Goal: Task Accomplishment & Management: Use online tool/utility

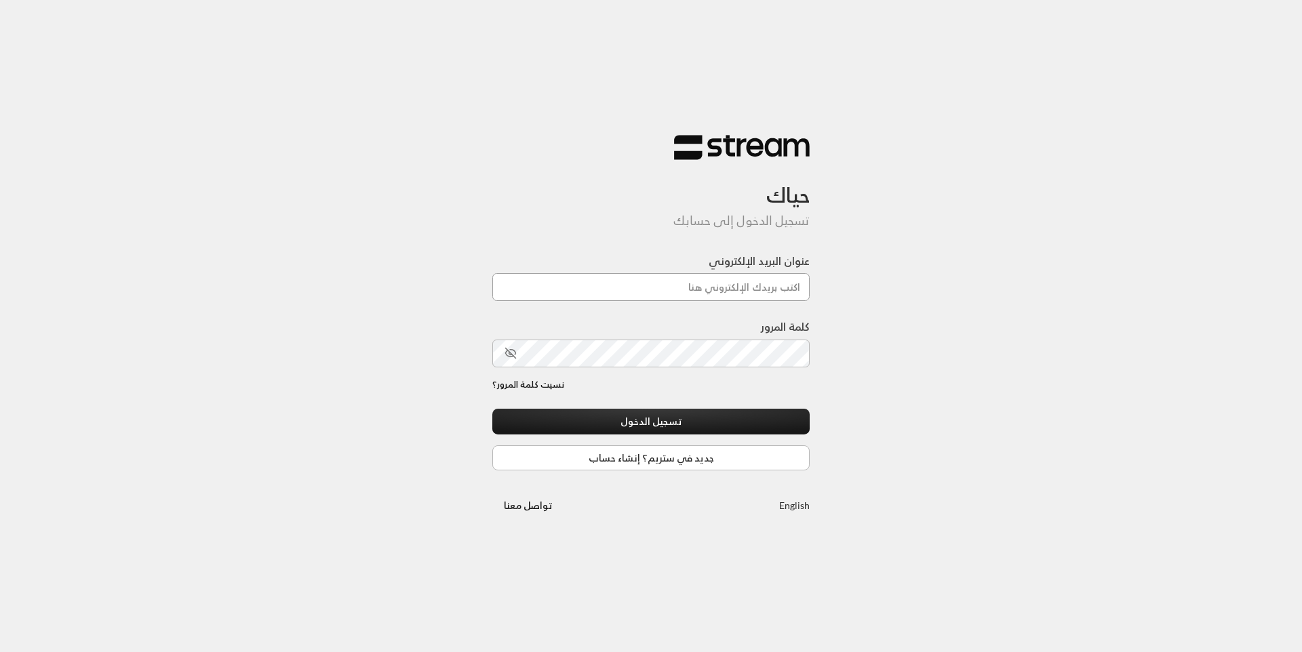
click at [685, 275] on input "عنوان البريد الإلكتروني" at bounding box center [650, 287] width 317 height 28
type input "[EMAIL_ADDRESS][DOMAIN_NAME]"
click at [690, 419] on button "تسجيل الدخول" at bounding box center [650, 421] width 317 height 25
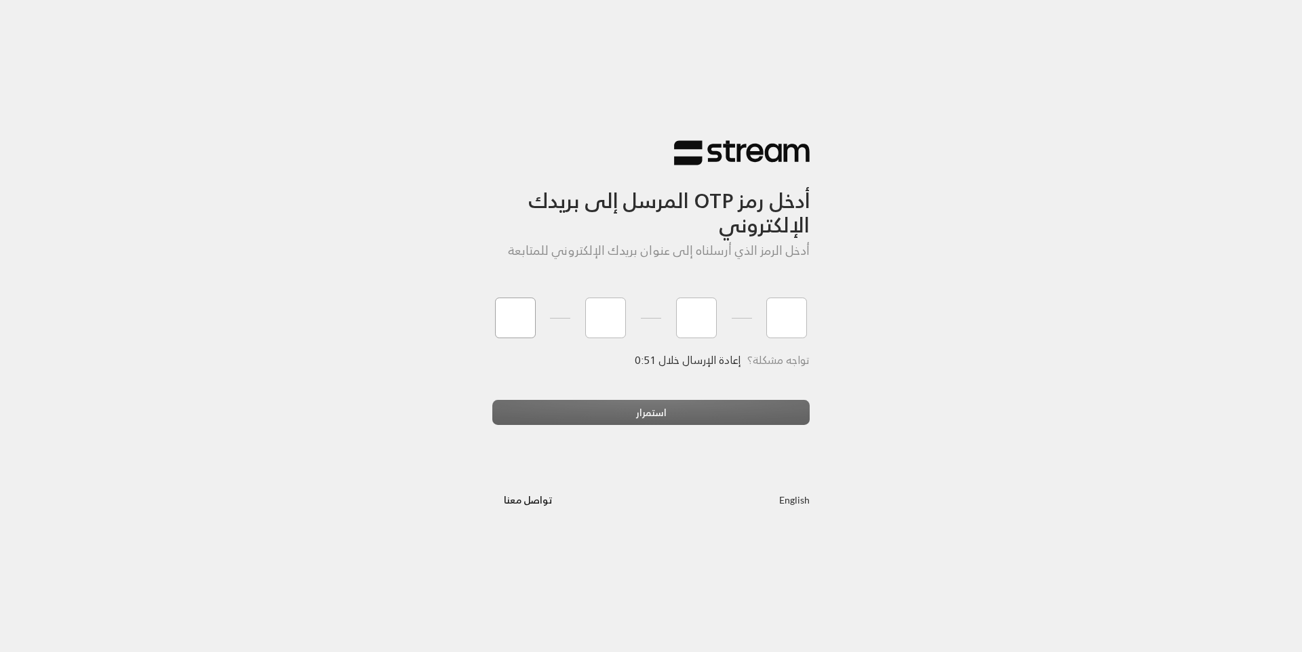
type input "0"
type input "6"
type input "8"
type input "4"
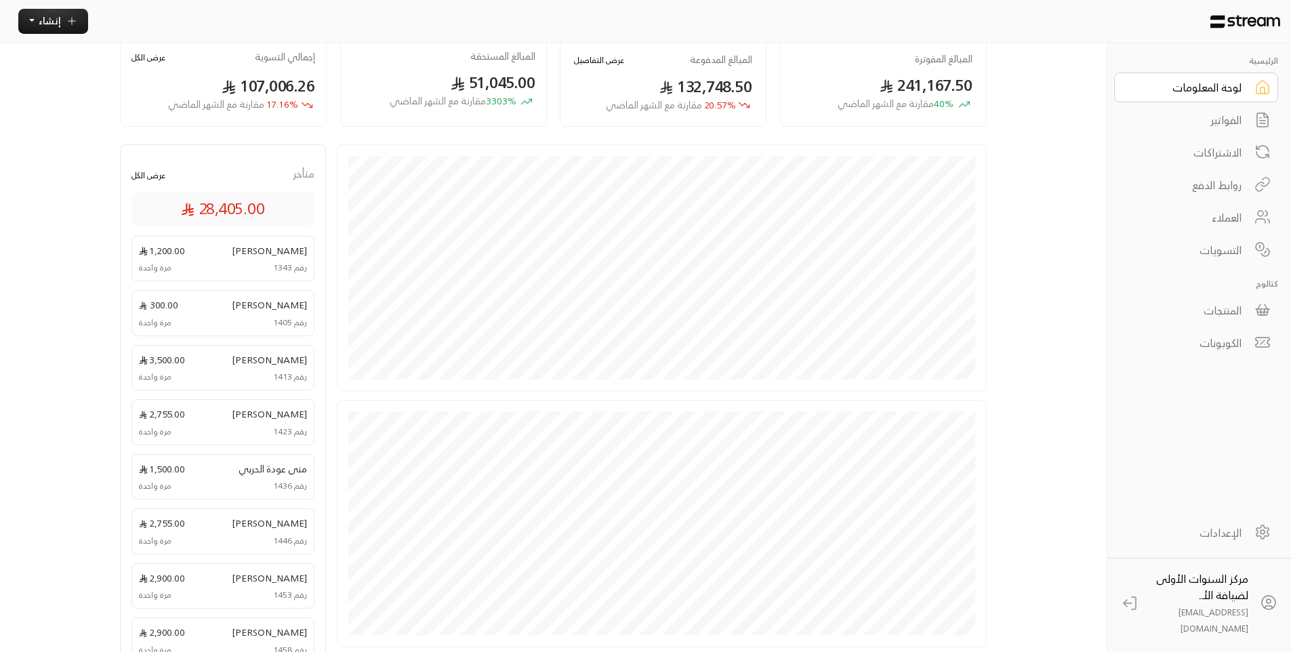
scroll to position [136, 0]
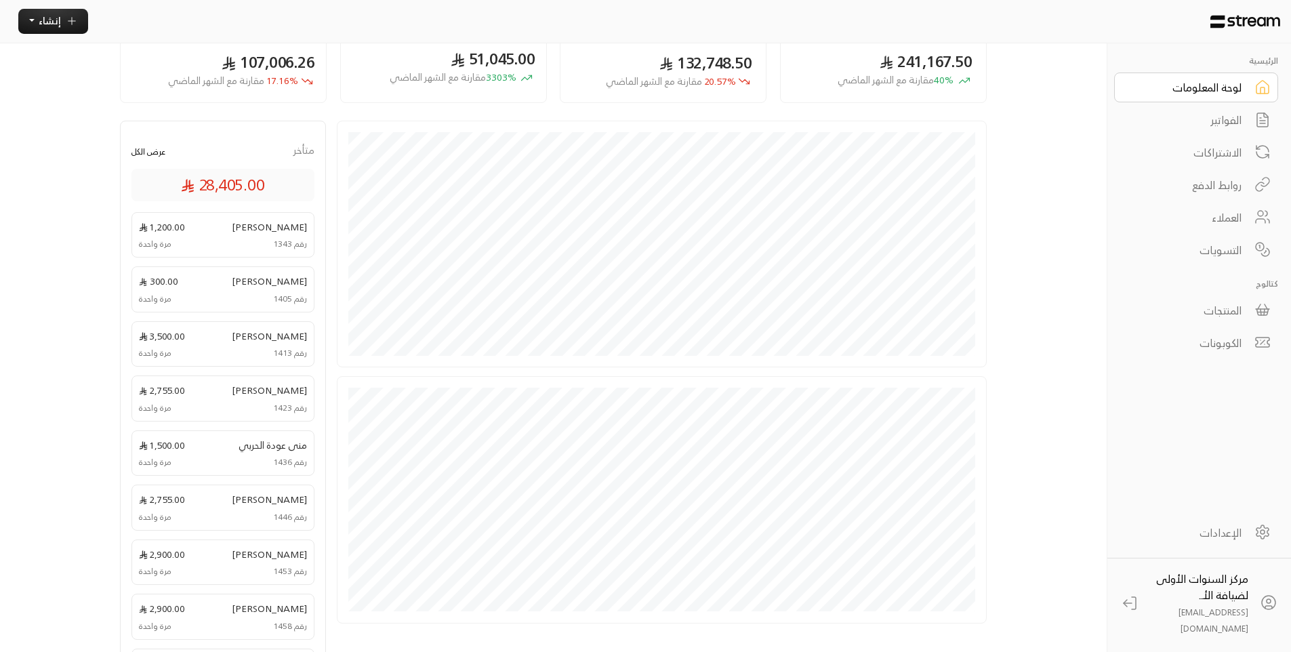
click at [1237, 117] on div "الفواتير" at bounding box center [1187, 120] width 109 height 16
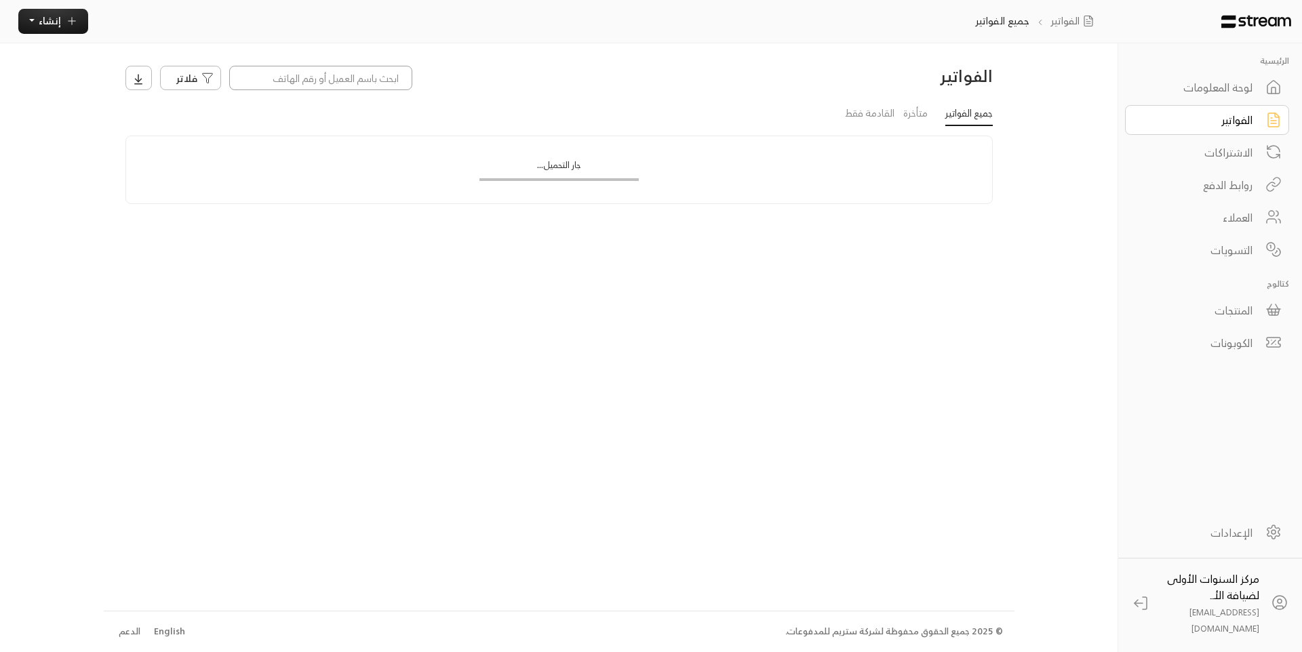
click at [354, 85] on input at bounding box center [320, 78] width 183 height 24
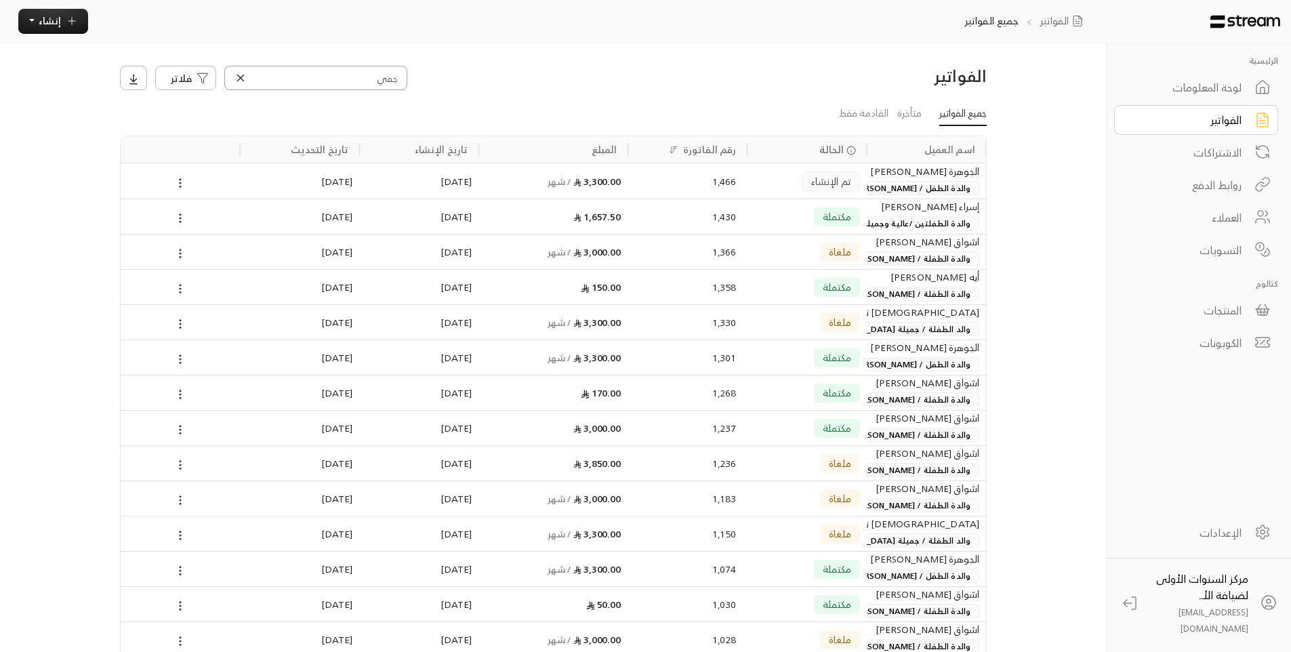
type input "جمي"
click at [730, 218] on div "1,430" at bounding box center [688, 216] width 98 height 35
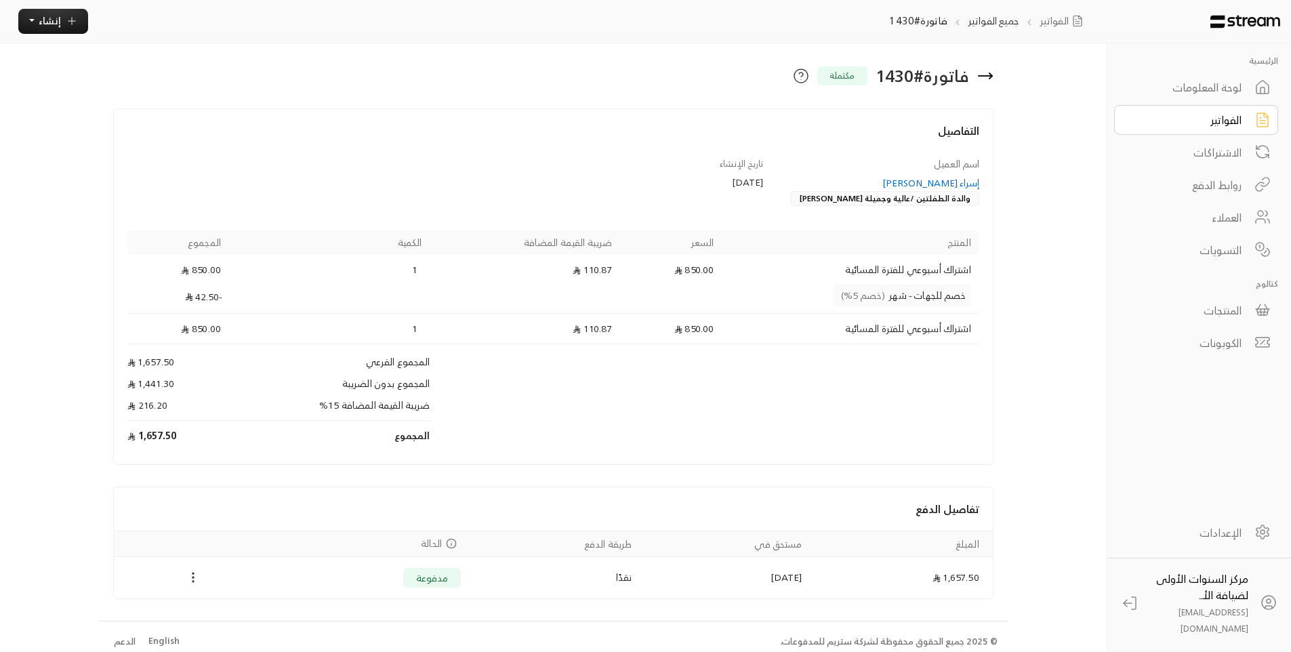
click at [933, 186] on div "إسراء عبد المعز أحمد" at bounding box center [877, 183] width 203 height 14
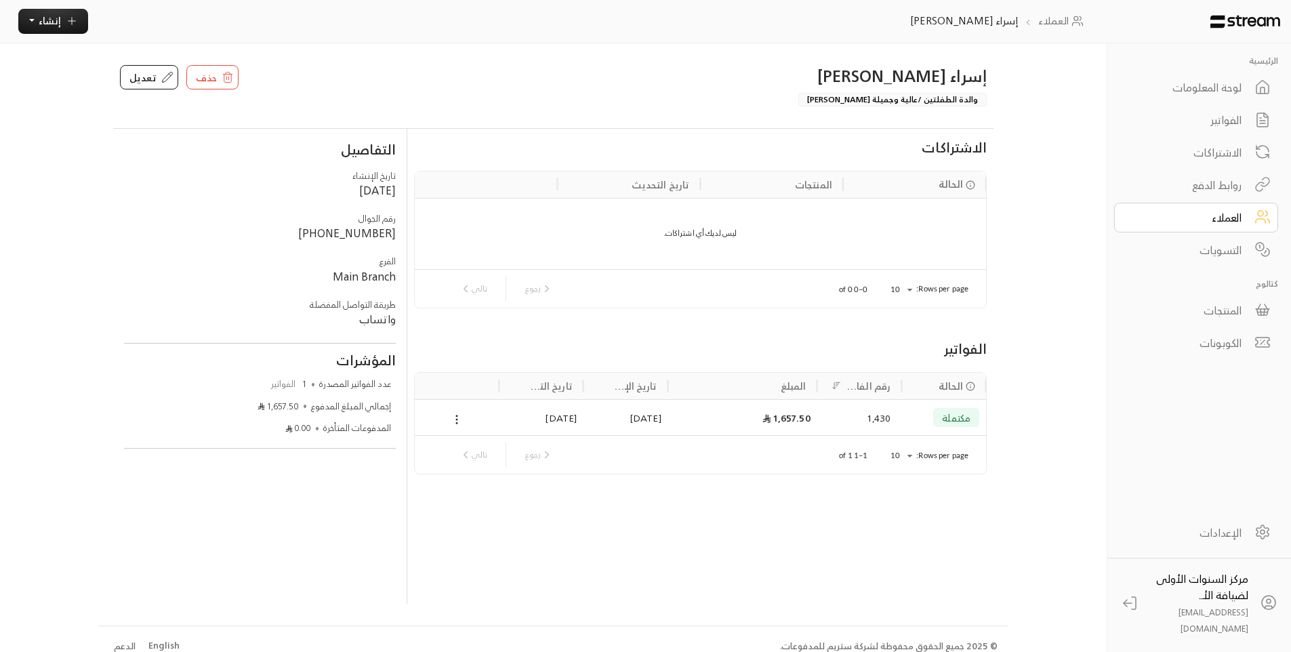
click at [1205, 118] on div "الفواتير" at bounding box center [1187, 120] width 109 height 16
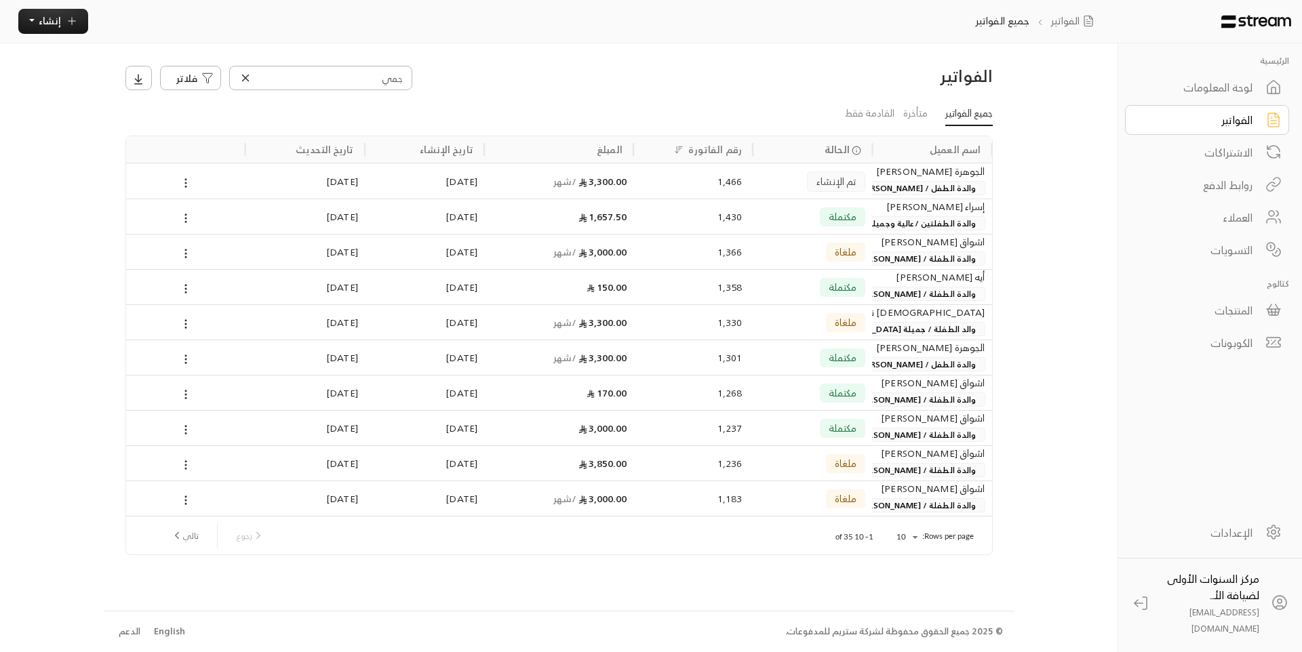
click at [921, 221] on span "والدة الطفلتين /عالية وجميلة أسامة عزيز الدين علي" at bounding box center [888, 223] width 192 height 14
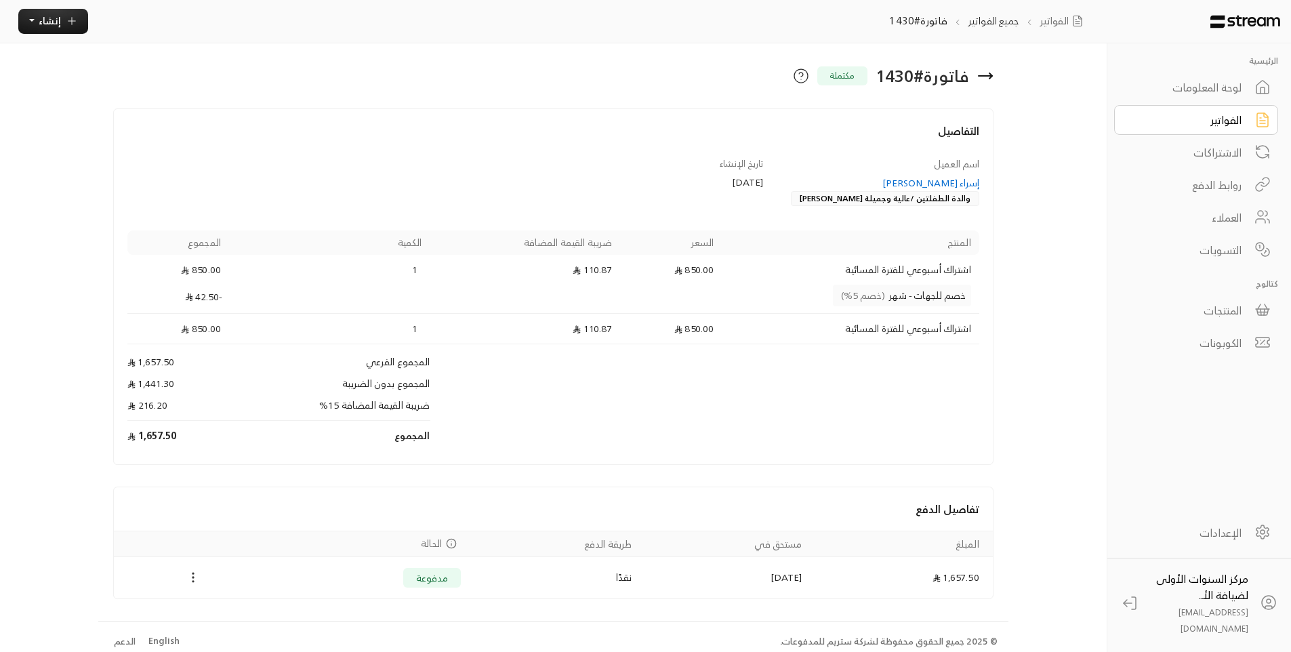
click at [192, 570] on button "Payments" at bounding box center [193, 577] width 16 height 16
click at [230, 607] on li "تحميل الفاتورة" at bounding box center [226, 602] width 77 height 22
click at [52, 18] on span "إنشاء" at bounding box center [50, 20] width 22 height 17
click at [176, 81] on p "إنشاء فاتورة مرة واحدة بسهولة للمعاملات السريعة." at bounding box center [115, 81] width 169 height 26
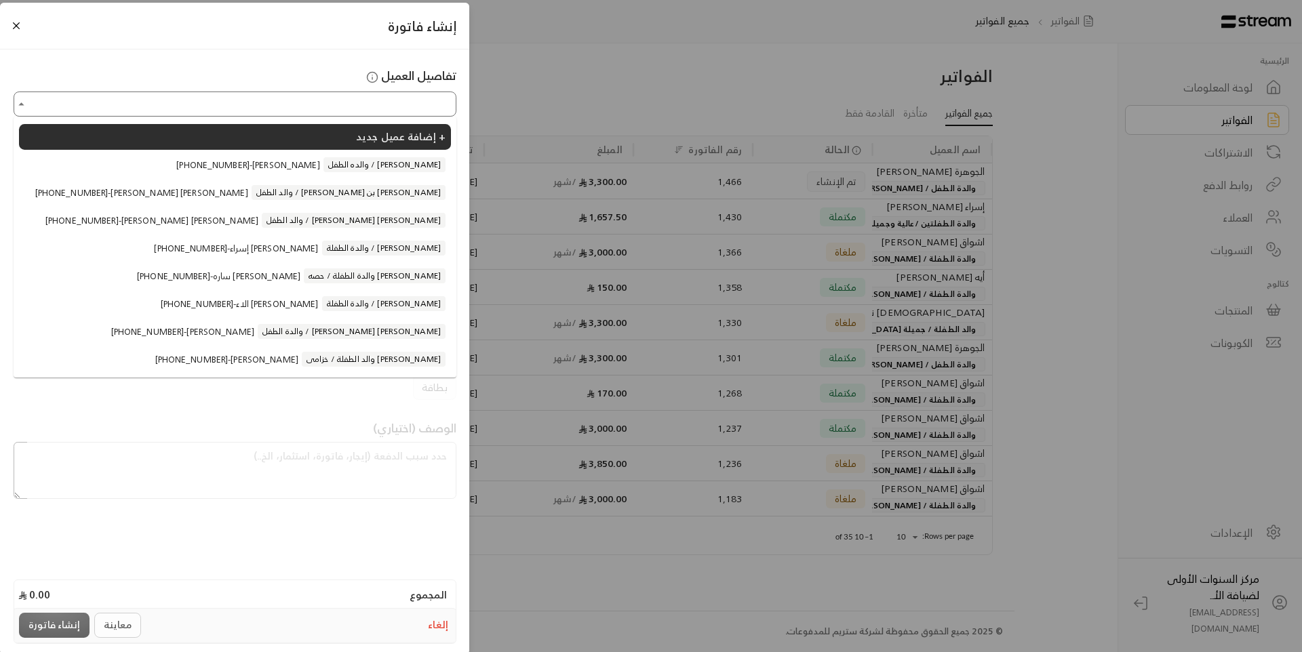
click at [367, 105] on input "اختر العميل" at bounding box center [235, 104] width 439 height 21
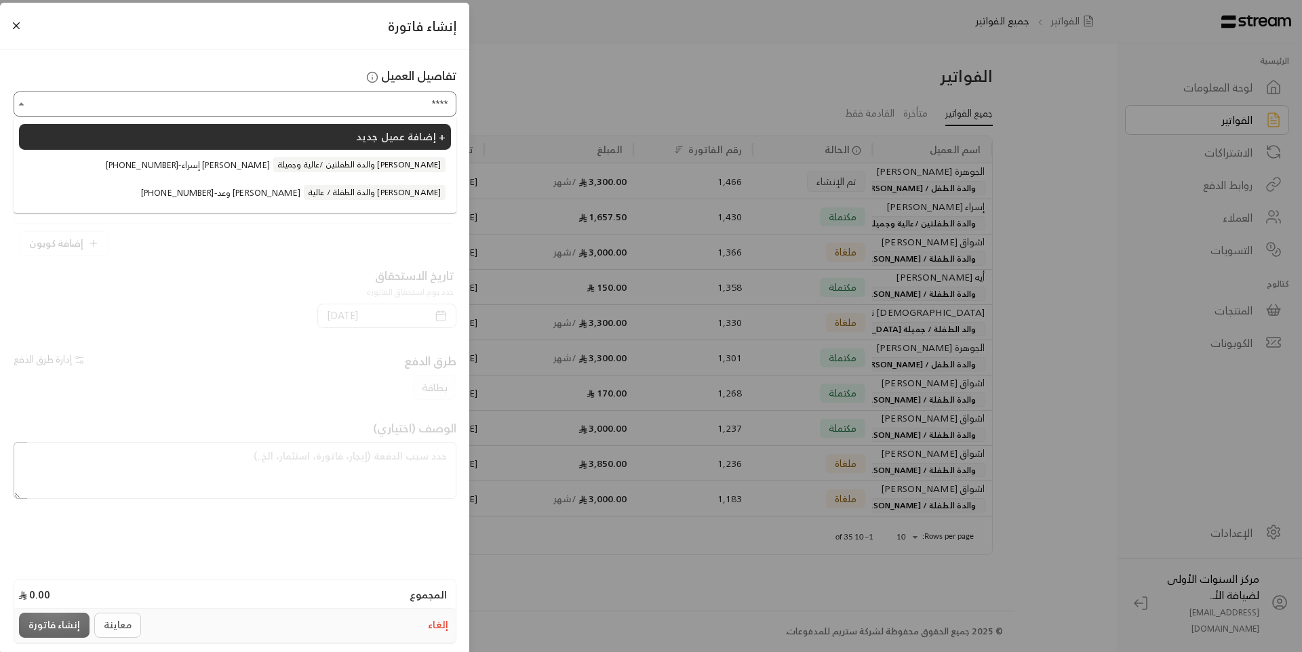
click at [353, 164] on span "والدة الطفلتين /عالية وجميلة أسامة عزيز الدين علي" at bounding box center [359, 164] width 172 height 15
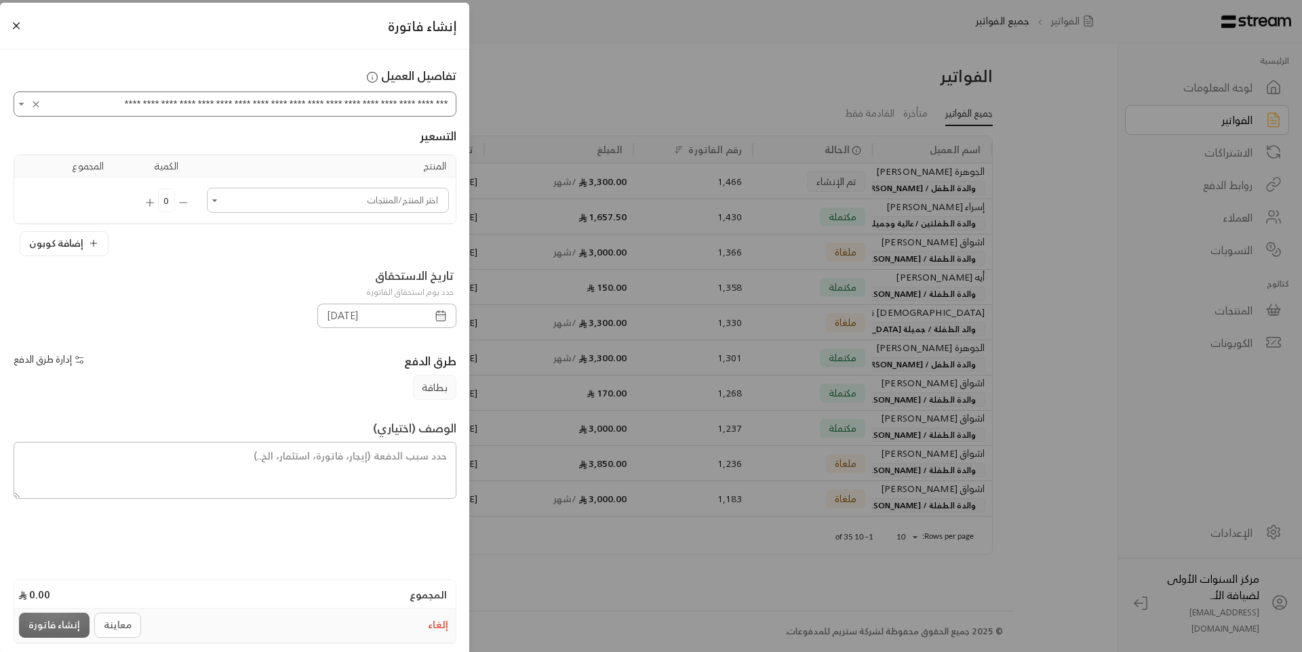
type input "**********"
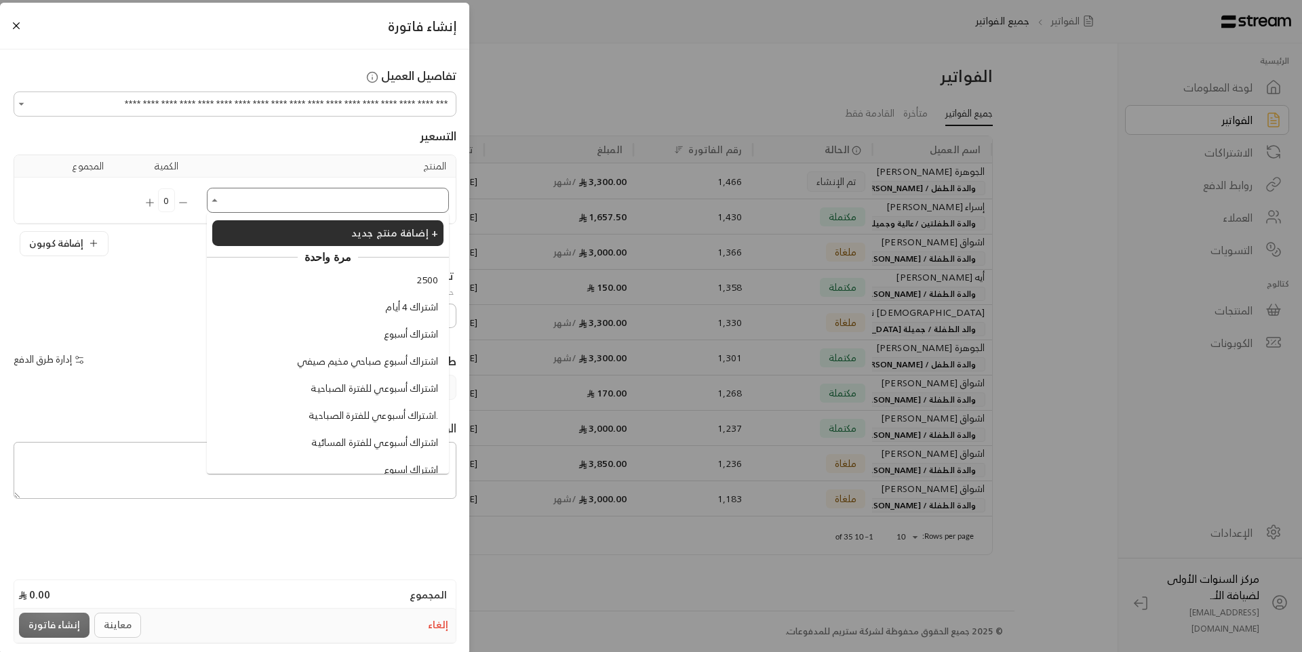
click at [355, 205] on input "اختر العميل" at bounding box center [328, 200] width 238 height 21
click at [362, 443] on span "اشتراك أسبوعي للفترة المسائية" at bounding box center [374, 443] width 127 height 14
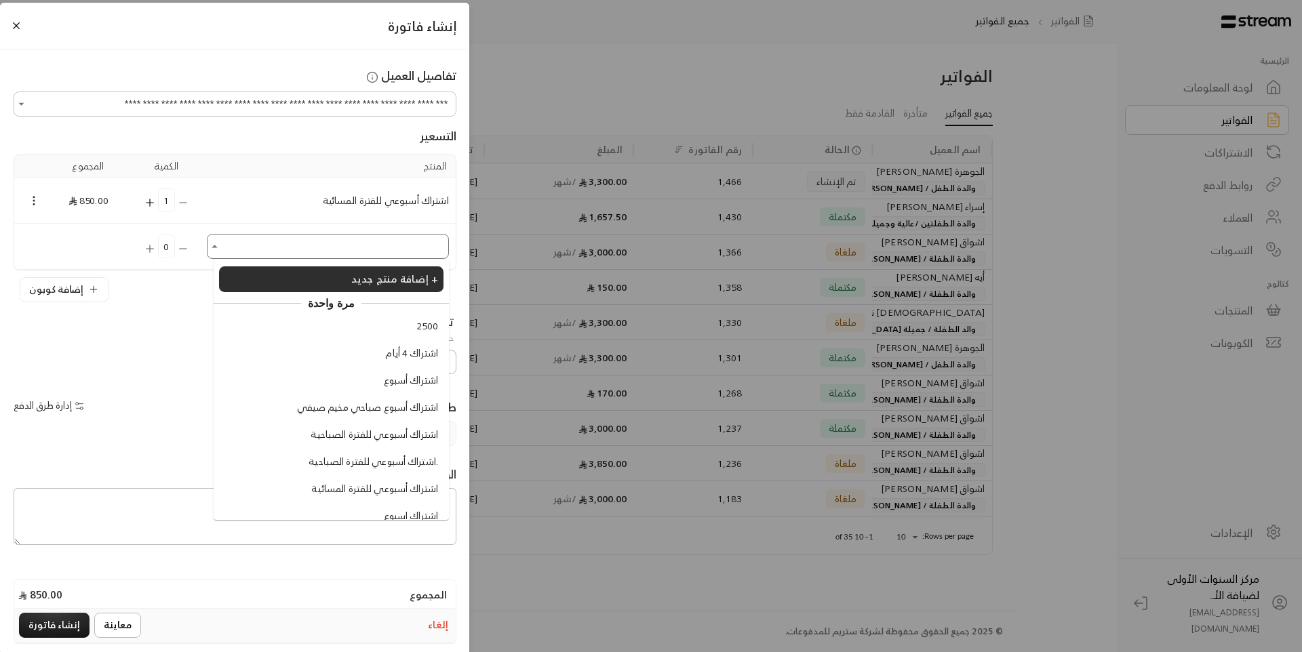
click at [268, 252] on input "اختر العميل" at bounding box center [328, 246] width 238 height 21
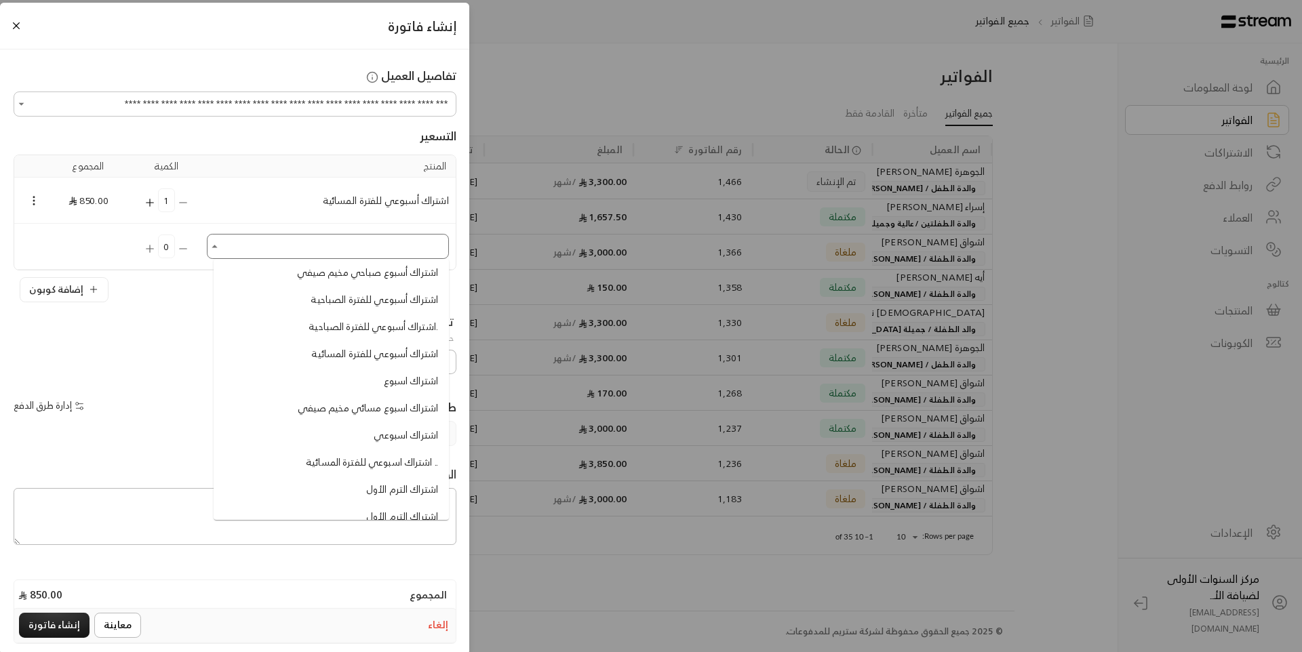
scroll to position [136, 0]
click at [325, 342] on li "اشتراك أسبوعي للفترة المسائية" at bounding box center [331, 353] width 224 height 25
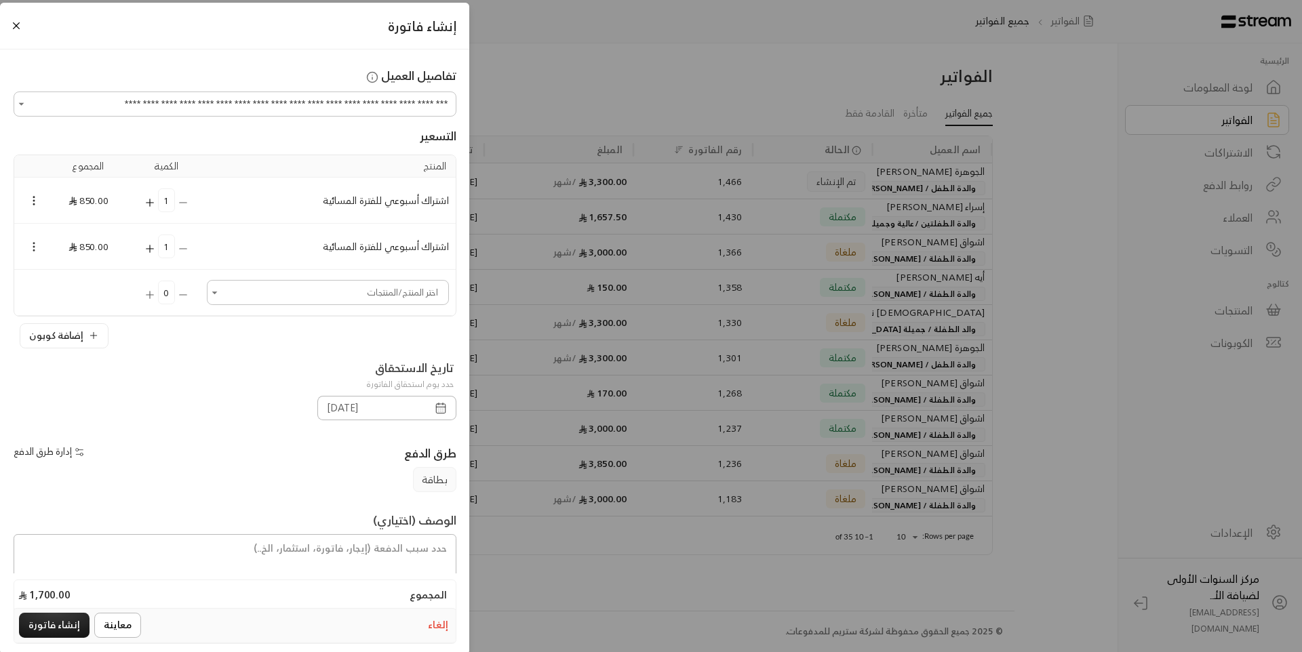
click at [40, 245] on icon "Selected Products" at bounding box center [34, 247] width 12 height 12
click at [62, 273] on li "إضافة كوبون" at bounding box center [73, 271] width 70 height 22
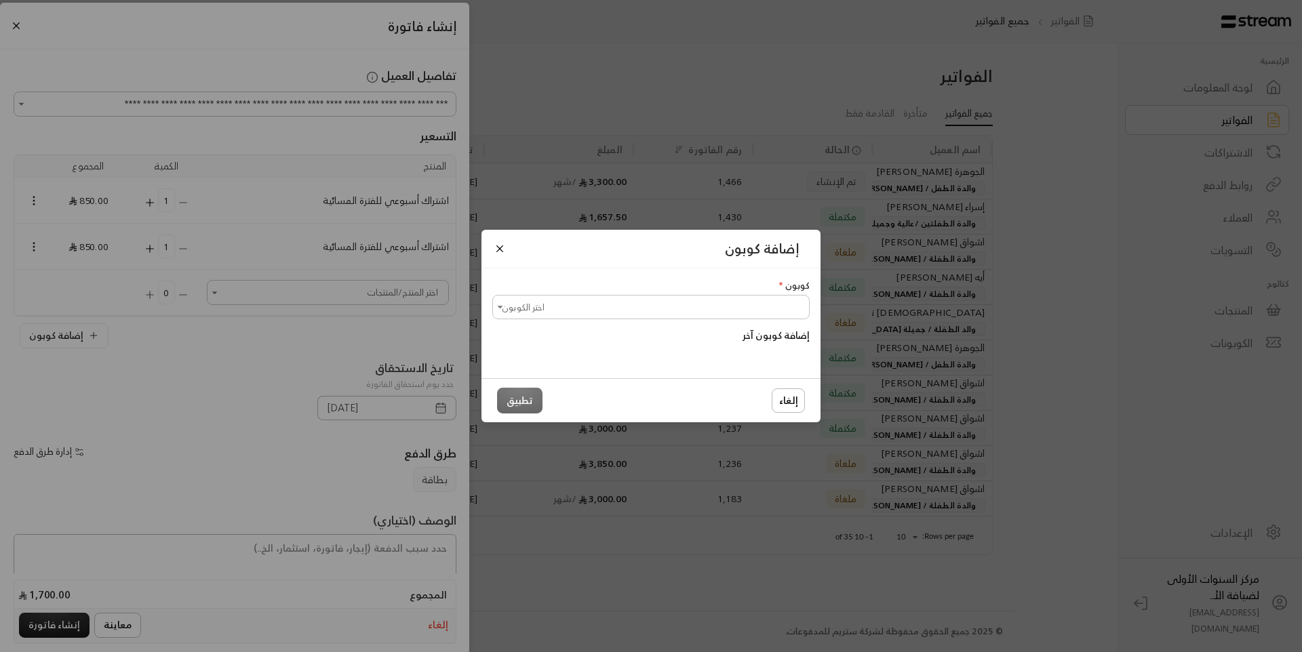
click at [584, 315] on input "اختر الكوبون" at bounding box center [650, 307] width 313 height 21
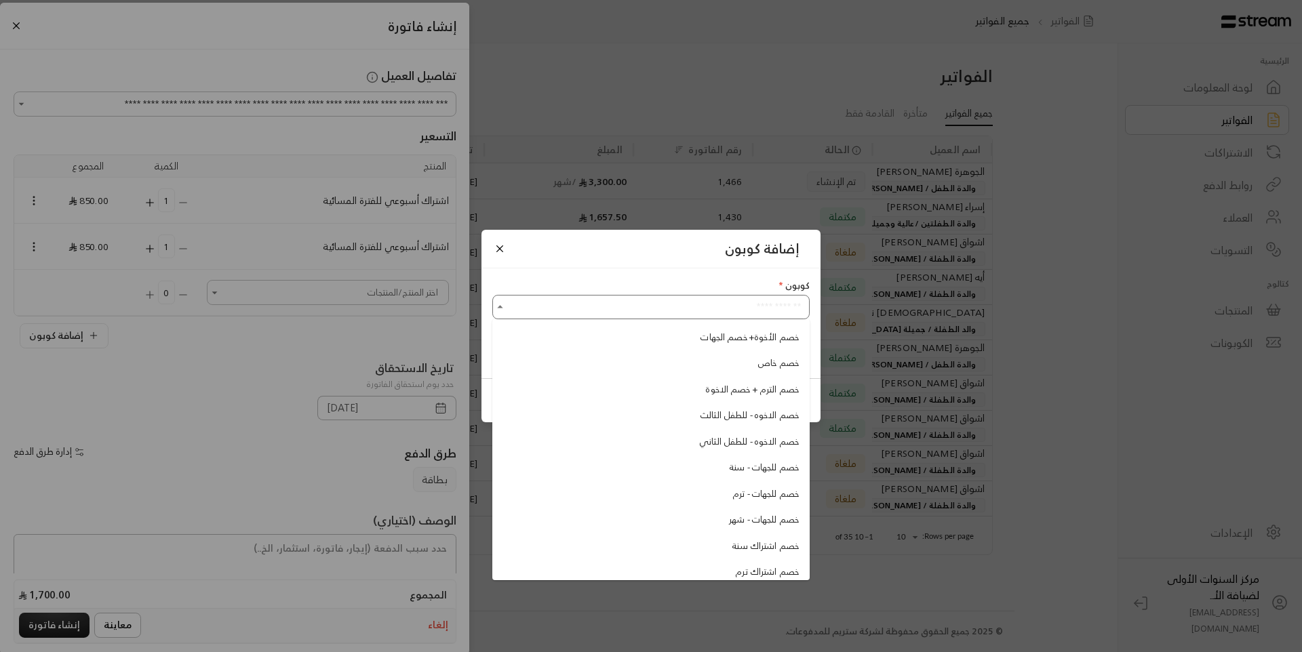
scroll to position [172, 0]
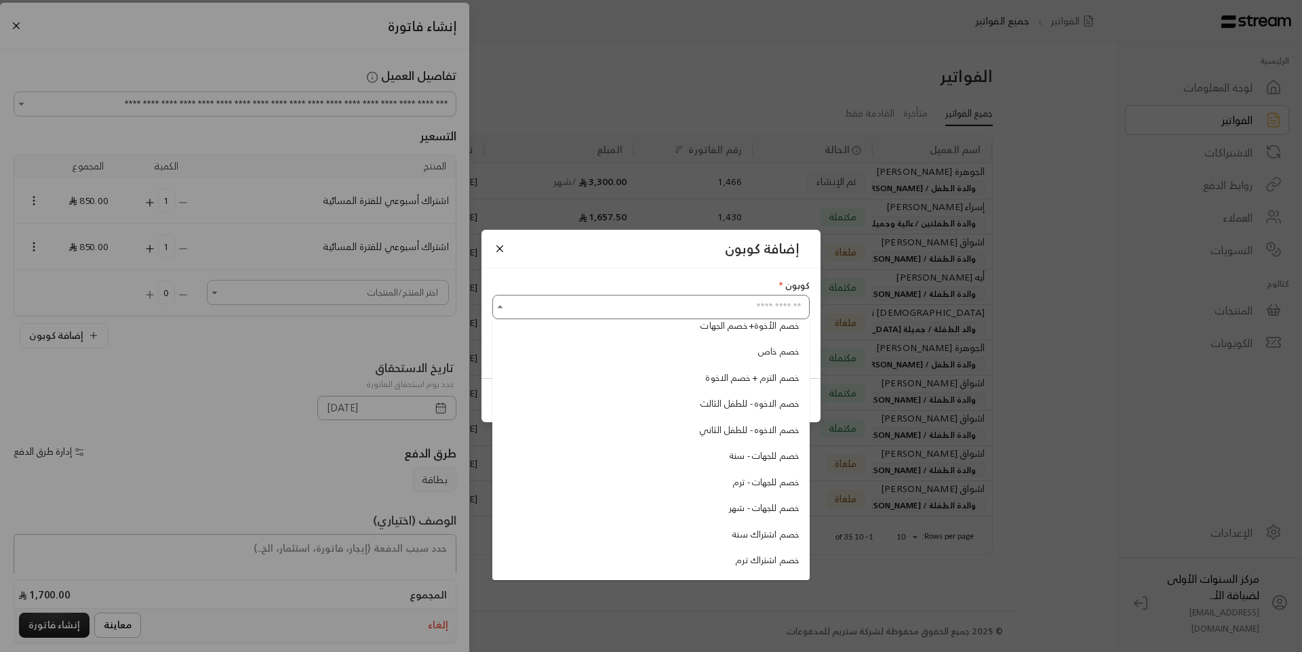
click at [696, 429] on span "خصم الاخوه - للطفل الثاني" at bounding box center [747, 431] width 104 height 14
type input "**********"
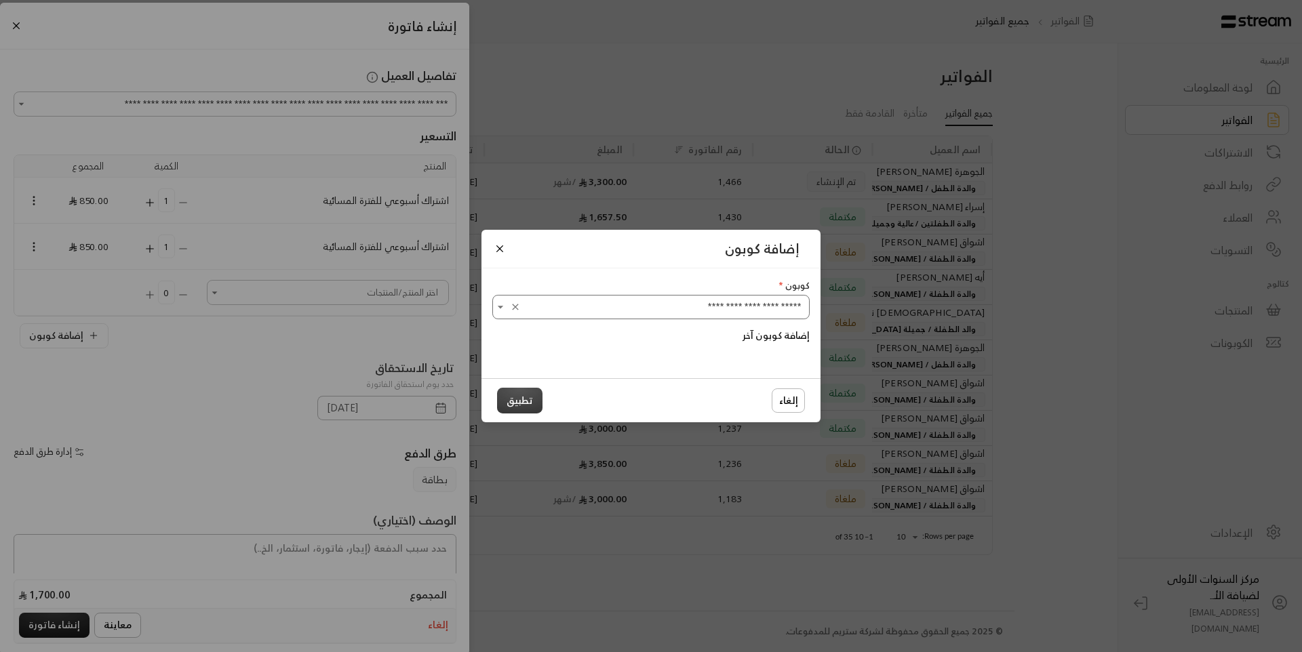
click at [529, 395] on button "تطبيق" at bounding box center [519, 400] width 45 height 25
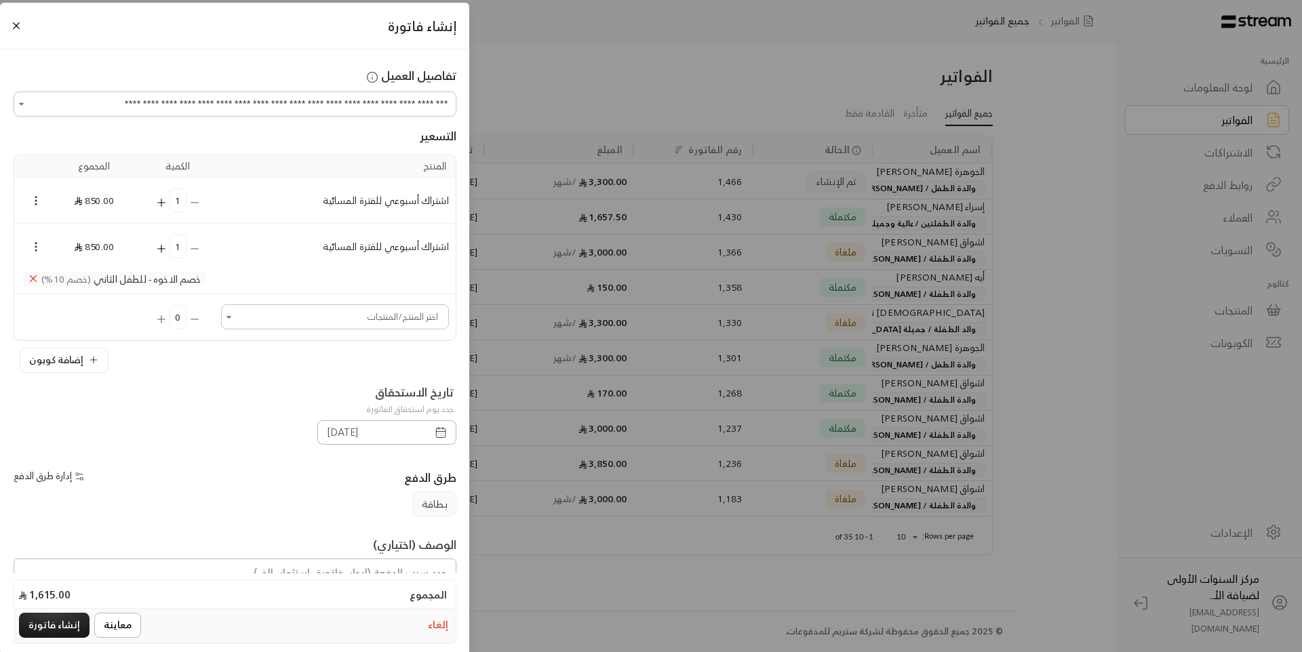
click at [438, 433] on icon "button" at bounding box center [441, 432] width 12 height 12
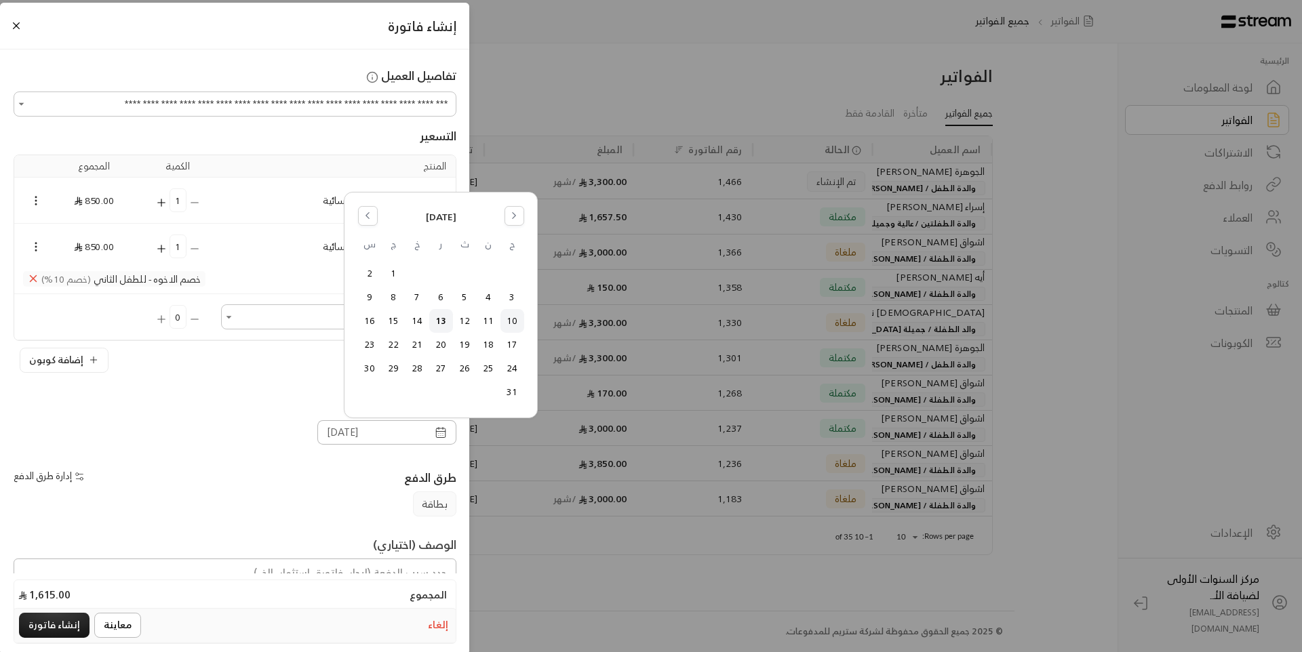
click at [512, 325] on button "10" at bounding box center [512, 321] width 22 height 22
type input "10/08/2025"
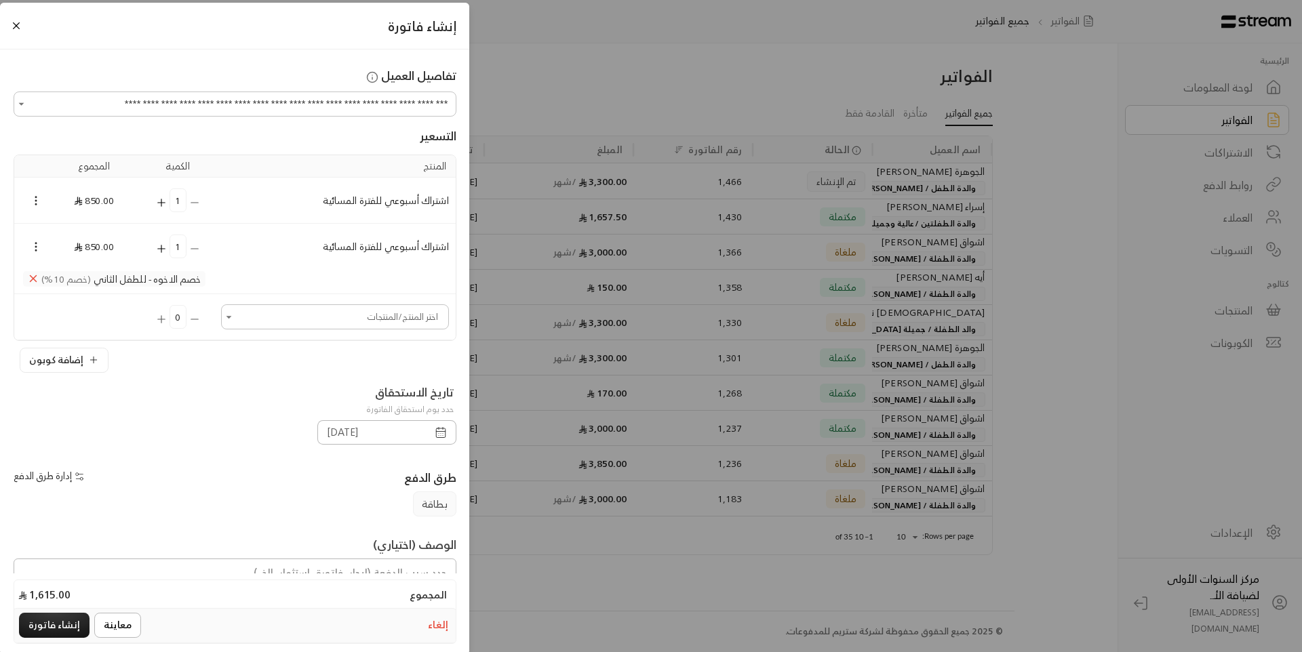
scroll to position [68, 0]
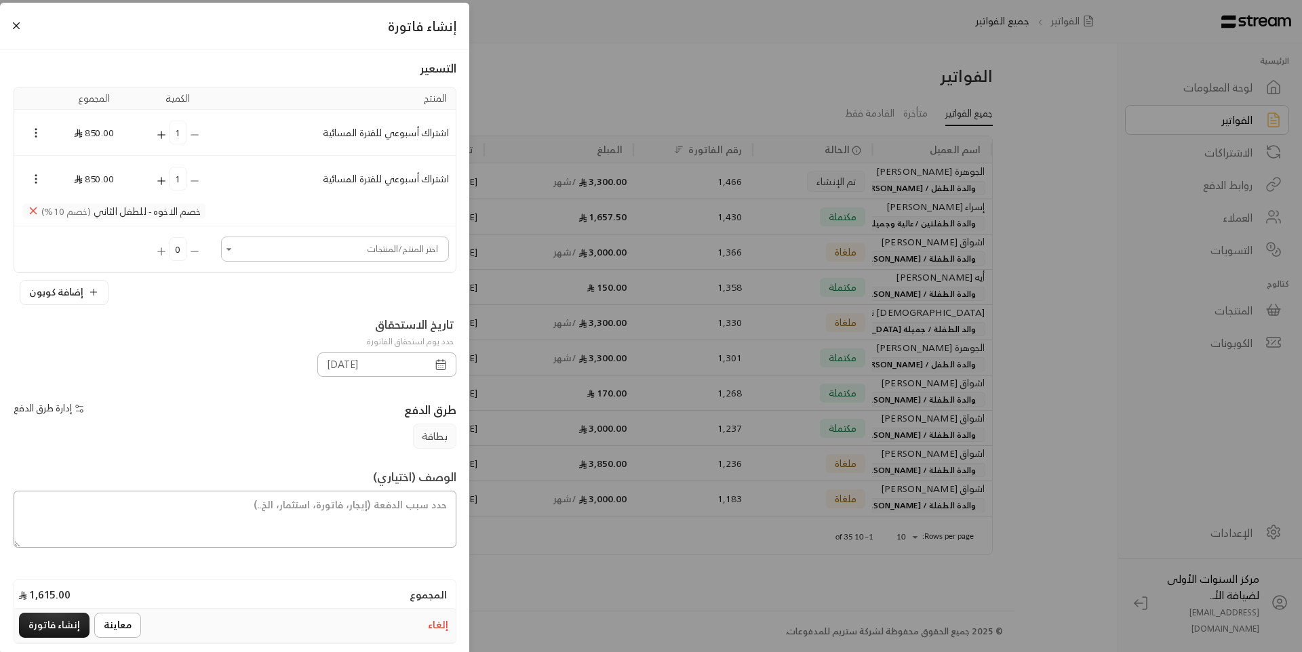
click at [406, 518] on textarea at bounding box center [235, 519] width 443 height 57
type textarea "من تاريخ 10/ 8/ 2025 حتى تاريخ 14 /8 / 2025"
click at [68, 623] on button "إنشاء فاتورة" at bounding box center [54, 625] width 71 height 25
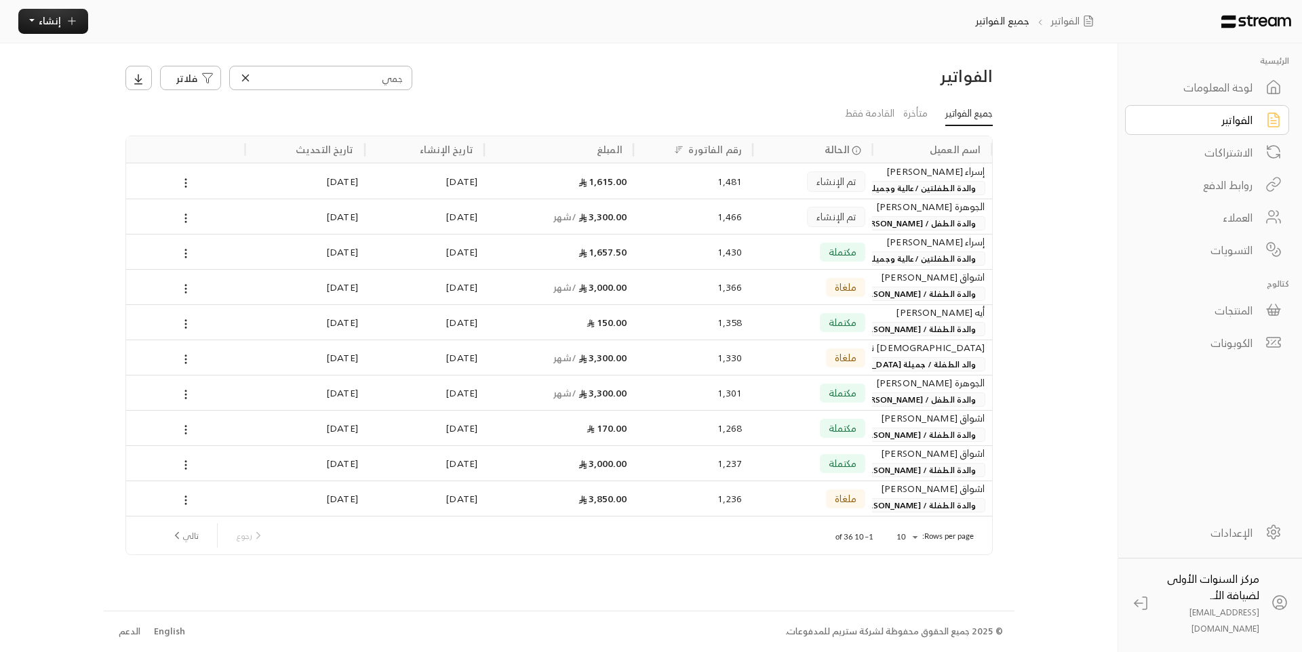
click at [872, 172] on div "إسراء عبد المعز أحمد والدة الطفلتين /عالية وجميلة أسامة عزيز الدين علي" at bounding box center [931, 180] width 119 height 35
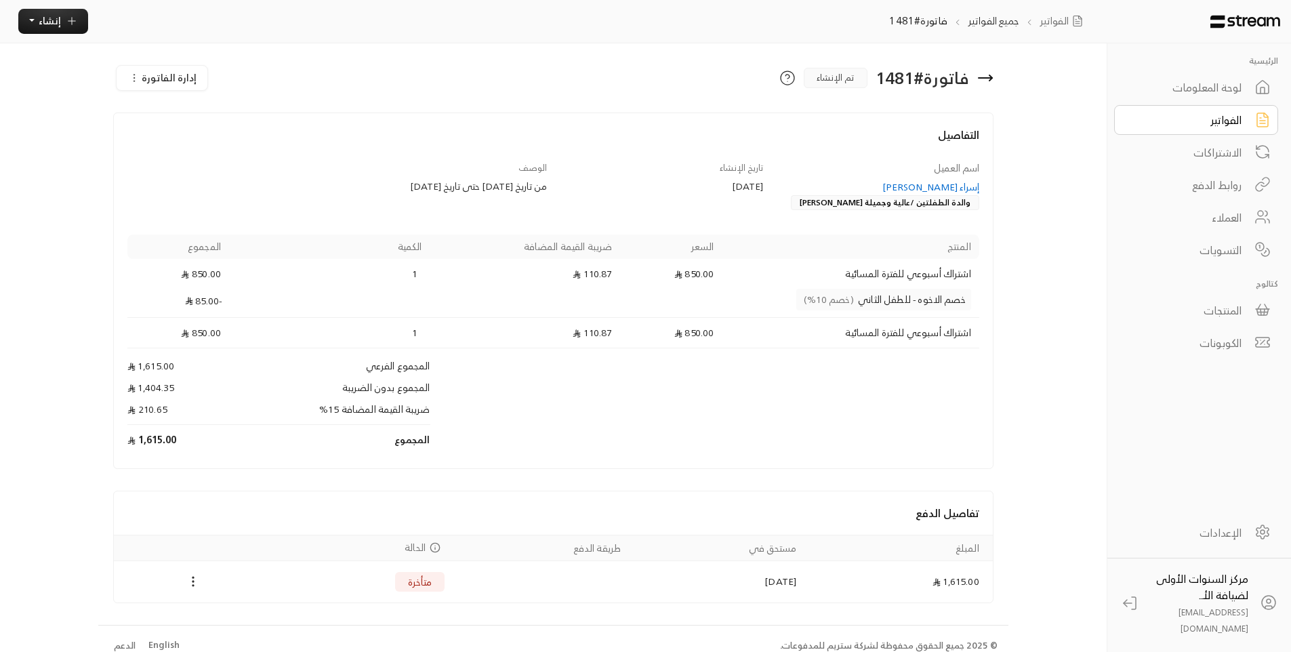
click at [940, 186] on div "إسراء عبد المعز أحمد" at bounding box center [877, 187] width 203 height 14
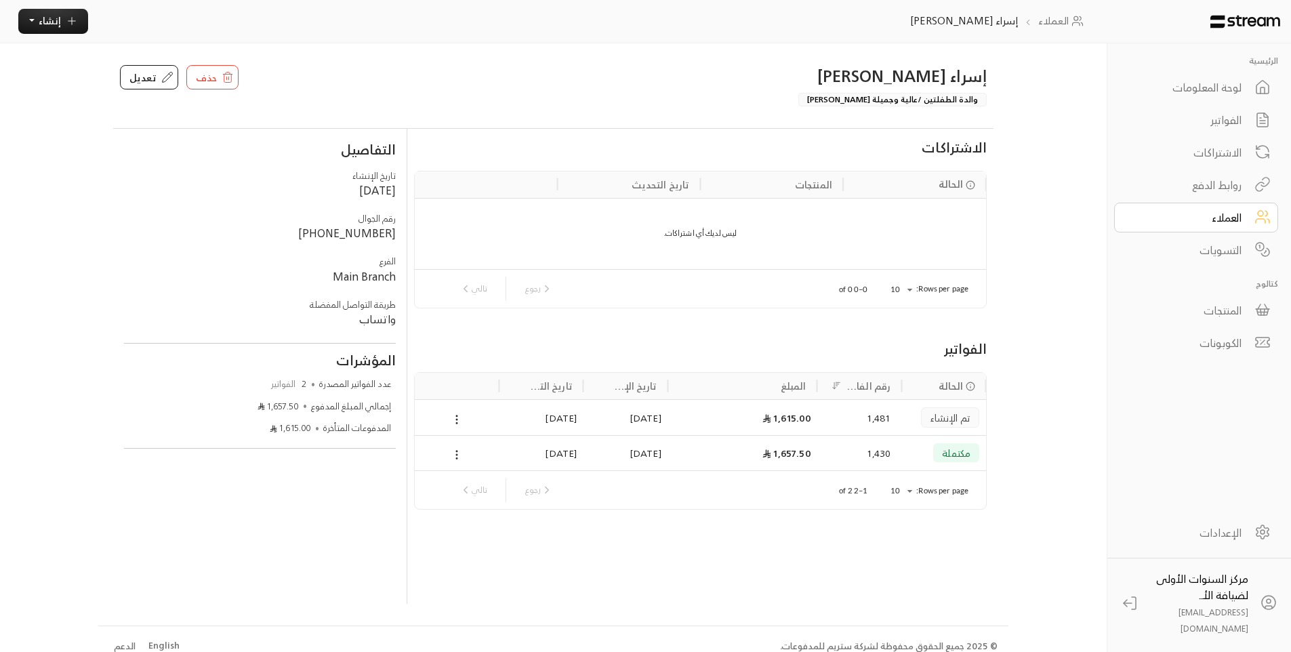
click at [1213, 121] on div "الفواتير" at bounding box center [1187, 120] width 109 height 16
